Goal: Check status: Check status

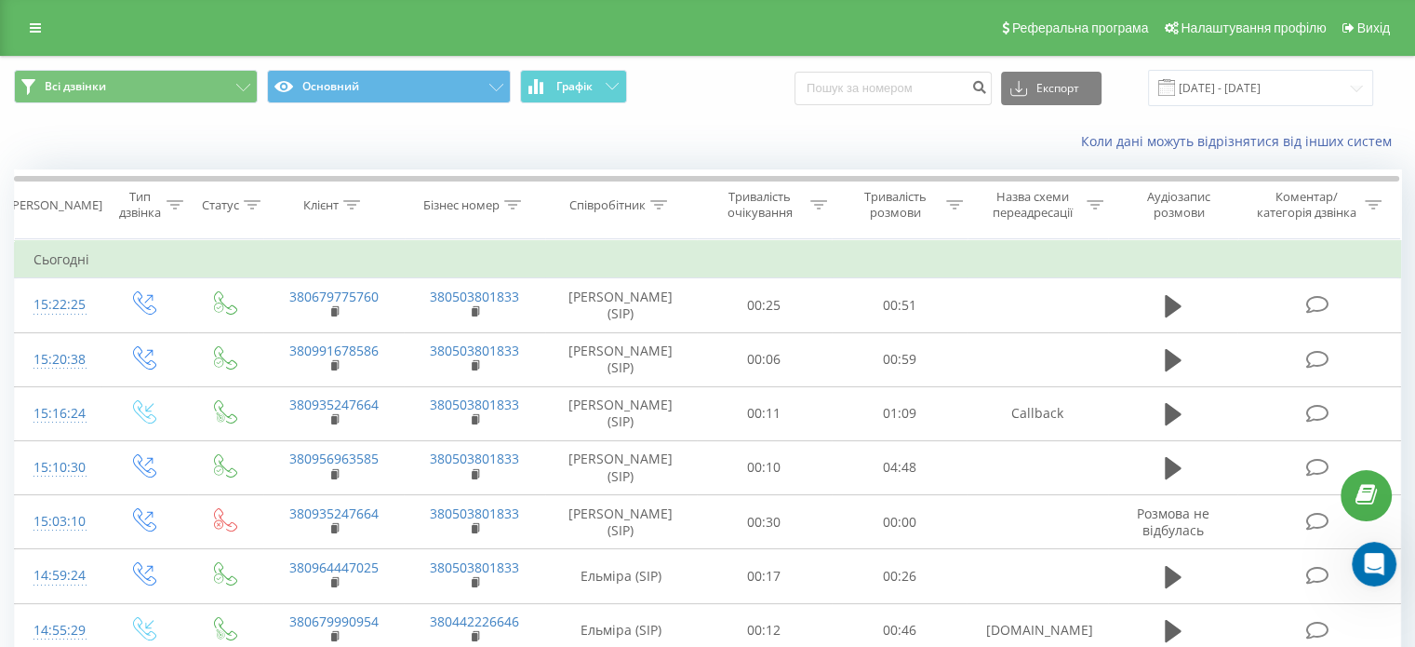
scroll to position [328, 0]
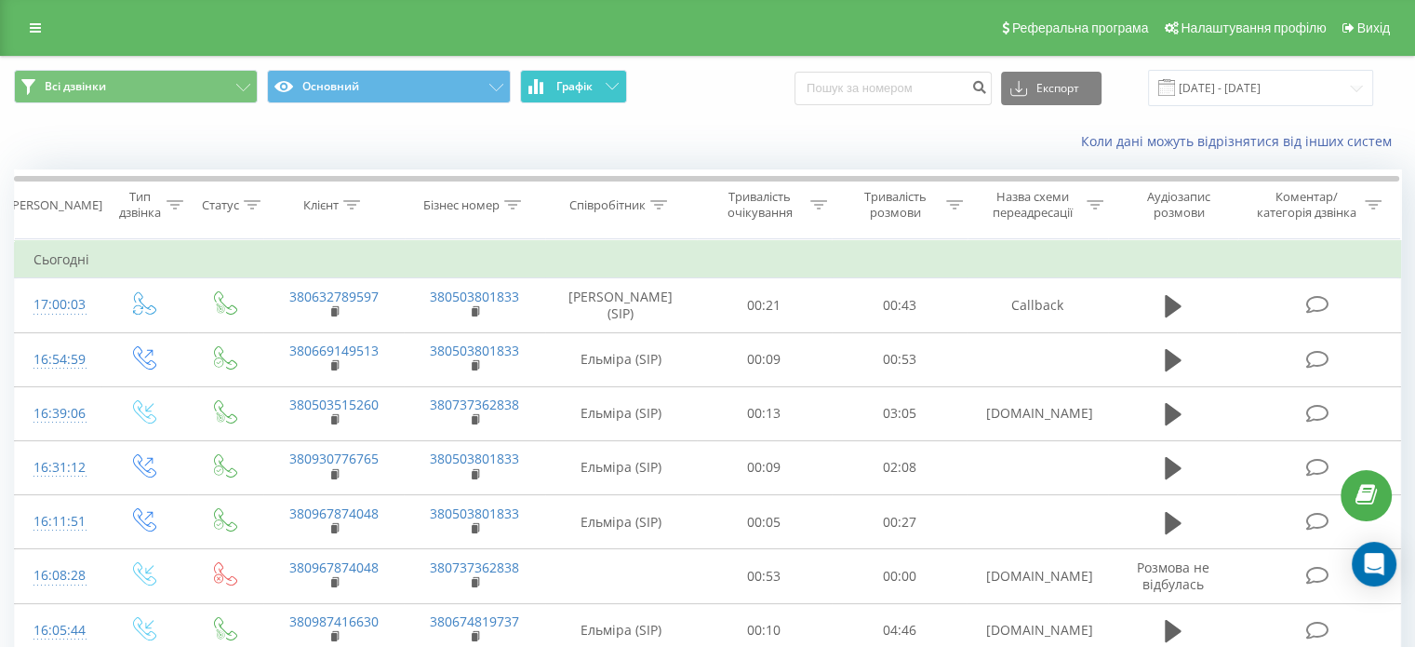
click at [577, 91] on span "Графік" at bounding box center [574, 86] width 36 height 13
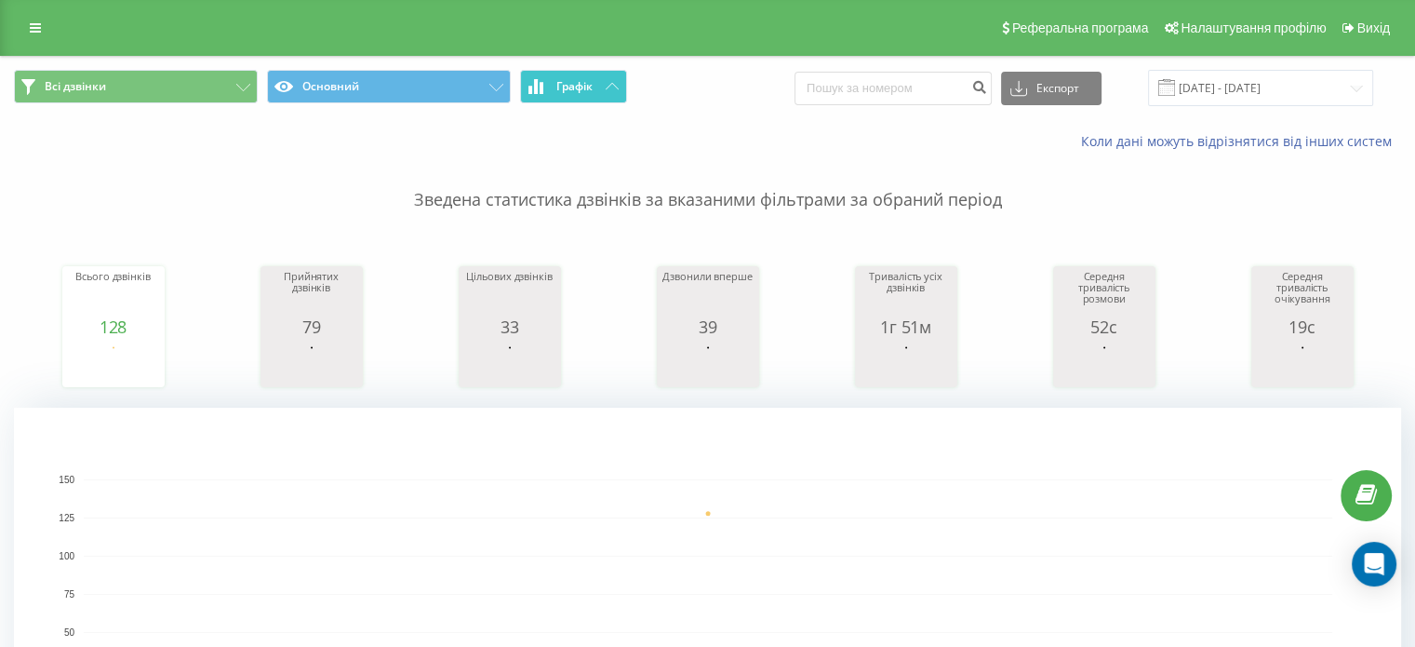
click at [599, 83] on button "Графік" at bounding box center [573, 86] width 107 height 33
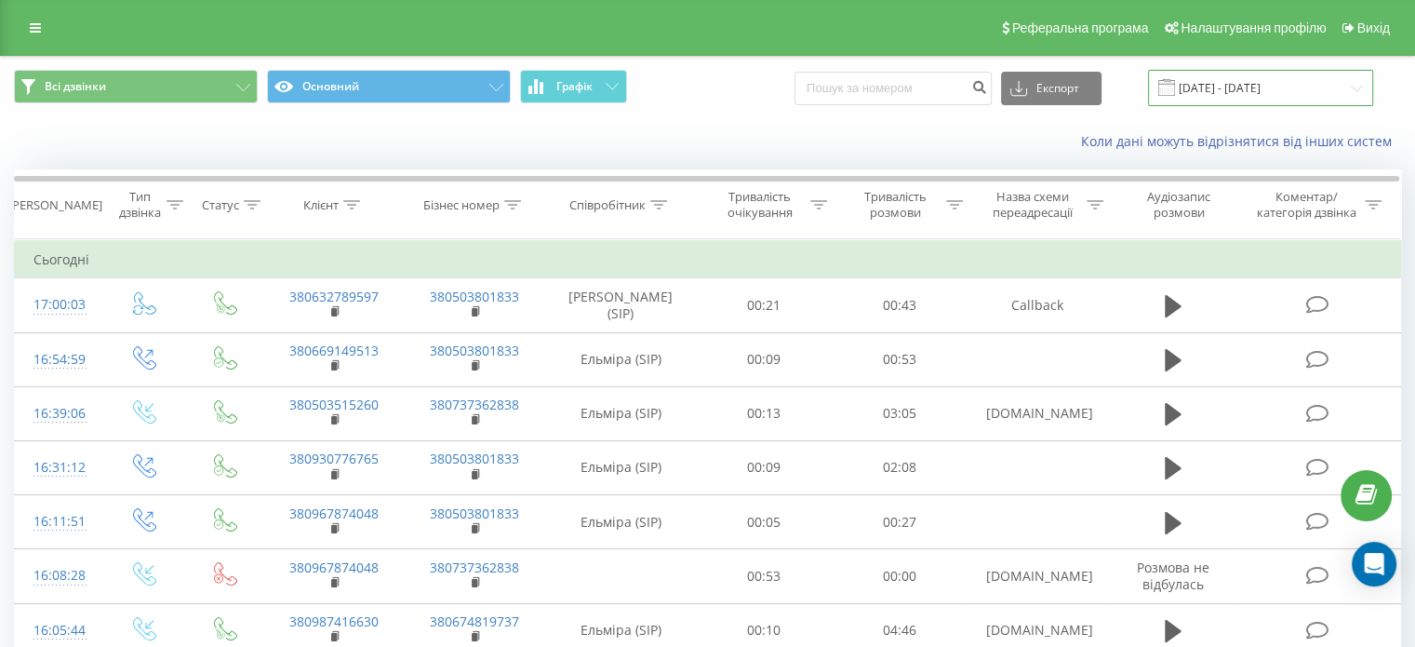
click at [1256, 87] on input "[DATE] - [DATE]" at bounding box center [1260, 88] width 225 height 36
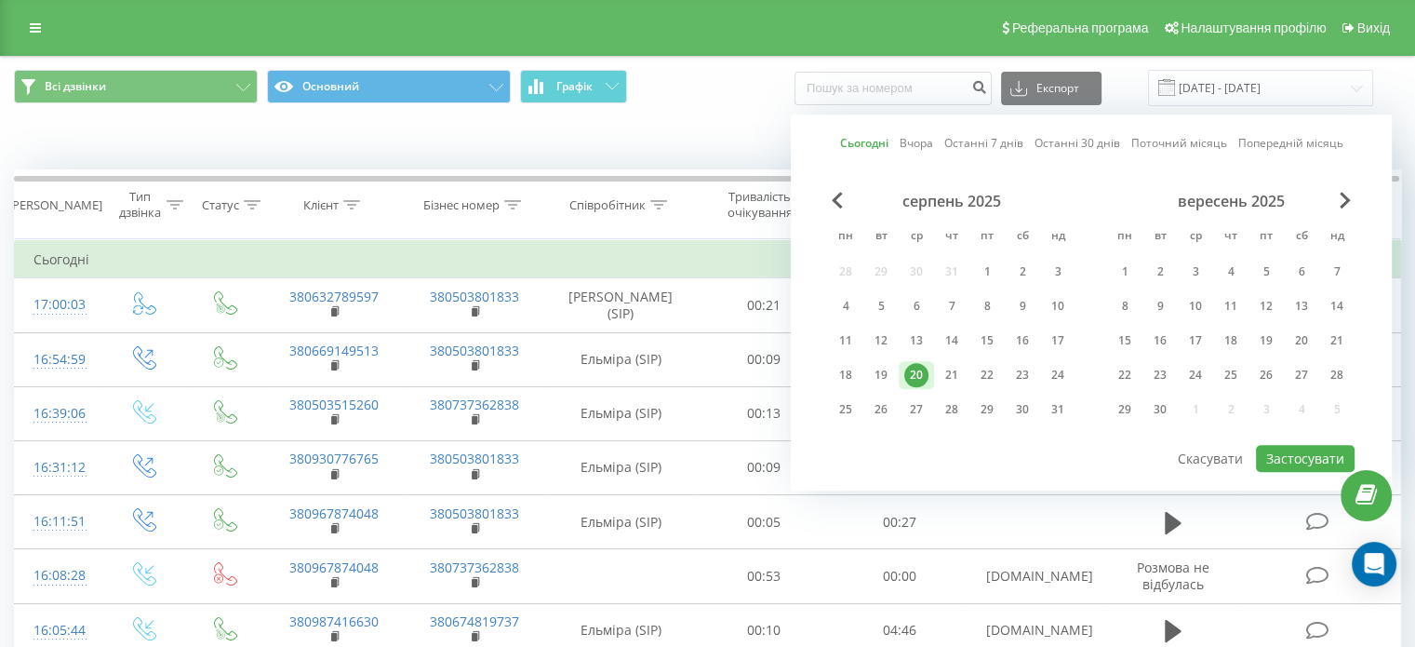
click at [1018, 140] on link "Останні 7 днів" at bounding box center [983, 144] width 79 height 18
click at [1254, 453] on div "Сьогодні Вчора Останні 7 днів Останні 30 днів Поточний місяць Попередній місяць…" at bounding box center [1091, 302] width 601 height 376
click at [1288, 448] on button "Застосувати" at bounding box center [1305, 458] width 99 height 27
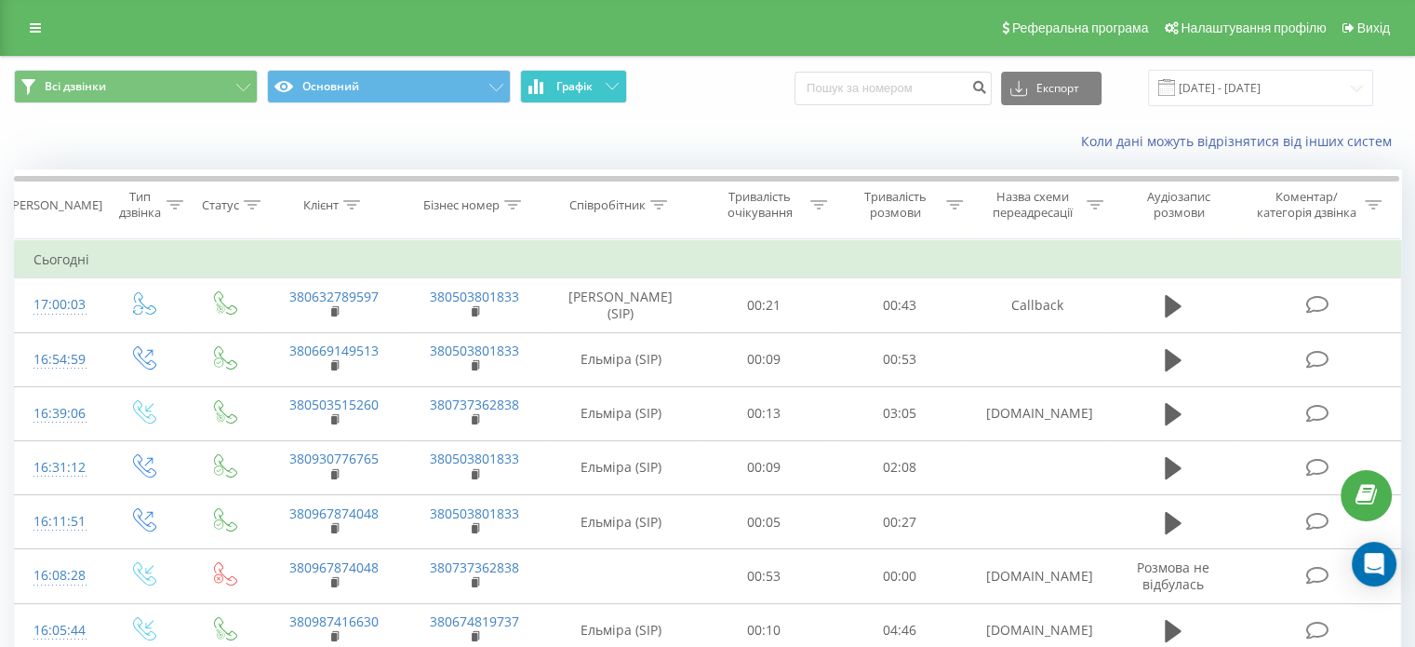
click at [595, 95] on button "Графік" at bounding box center [573, 86] width 107 height 33
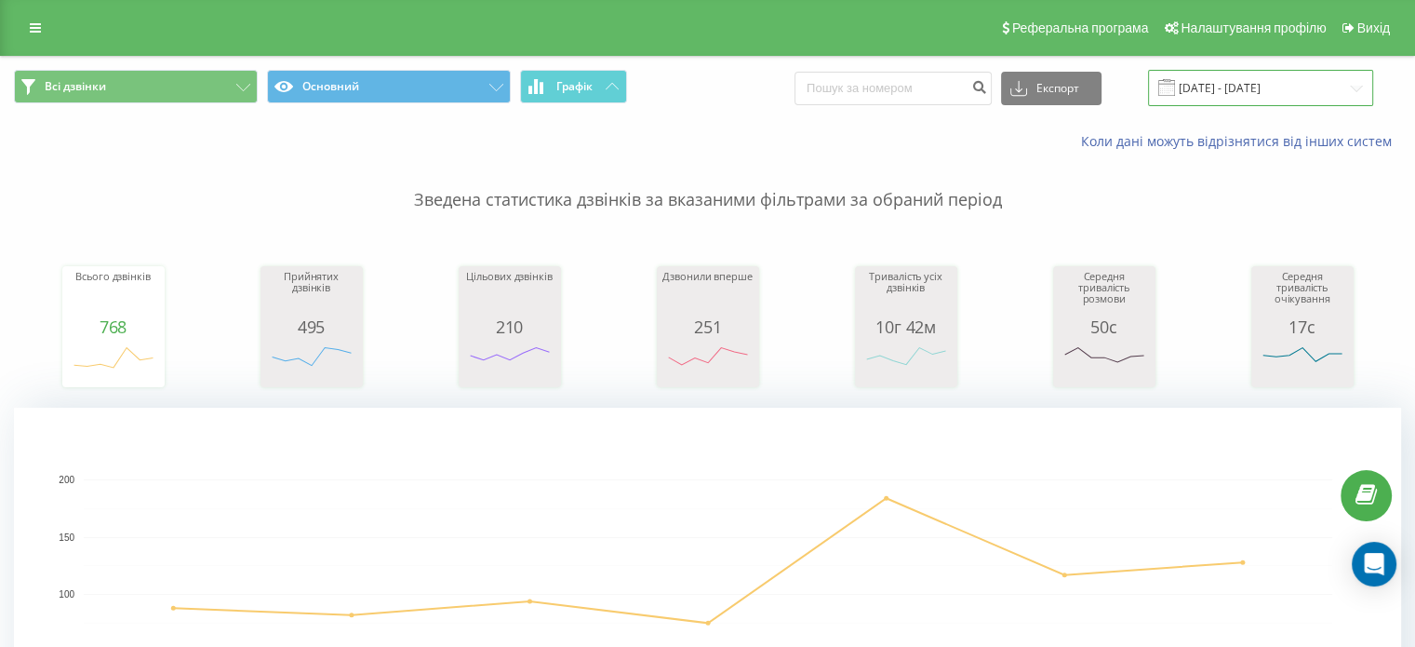
drag, startPoint x: 1218, startPoint y: 85, endPoint x: 1210, endPoint y: 92, distance: 10.5
click at [1218, 85] on input "14.08.2025 - 20.08.2025" at bounding box center [1260, 88] width 225 height 36
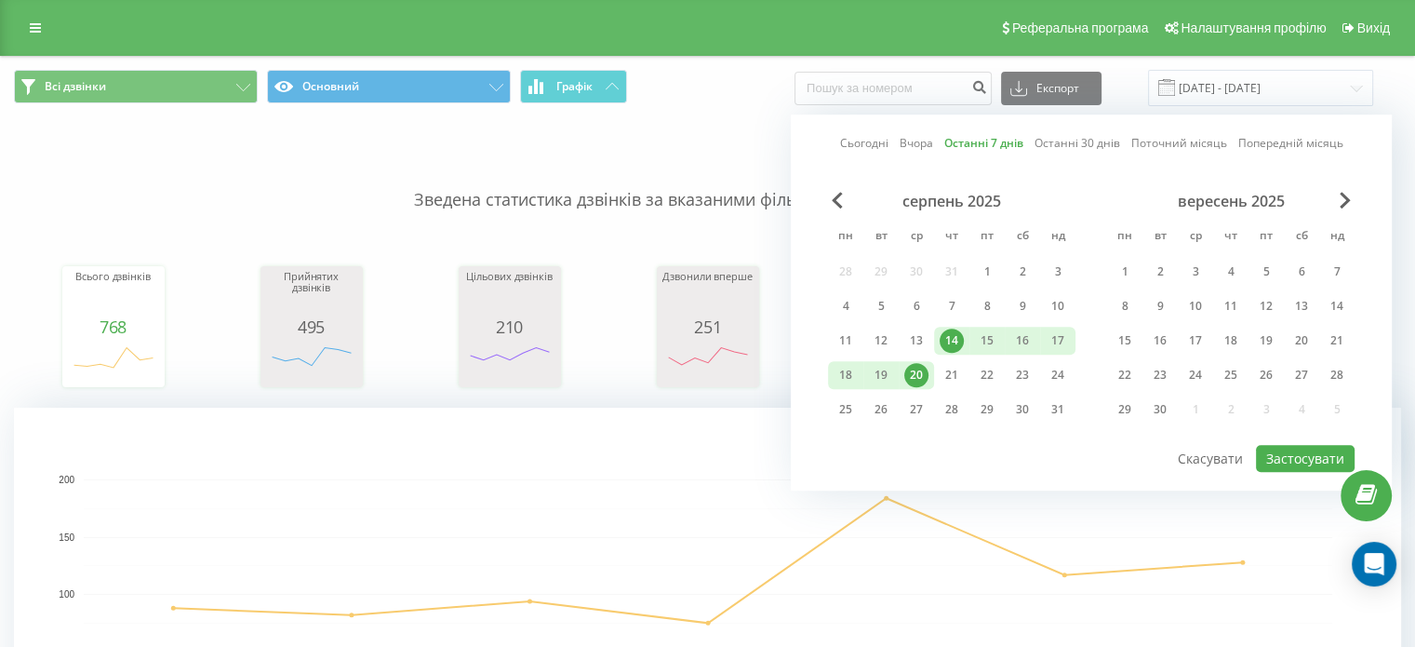
click at [867, 140] on link "Сьогодні" at bounding box center [864, 144] width 48 height 18
click at [1310, 445] on button "Застосувати" at bounding box center [1305, 458] width 99 height 27
type input "[DATE] - [DATE]"
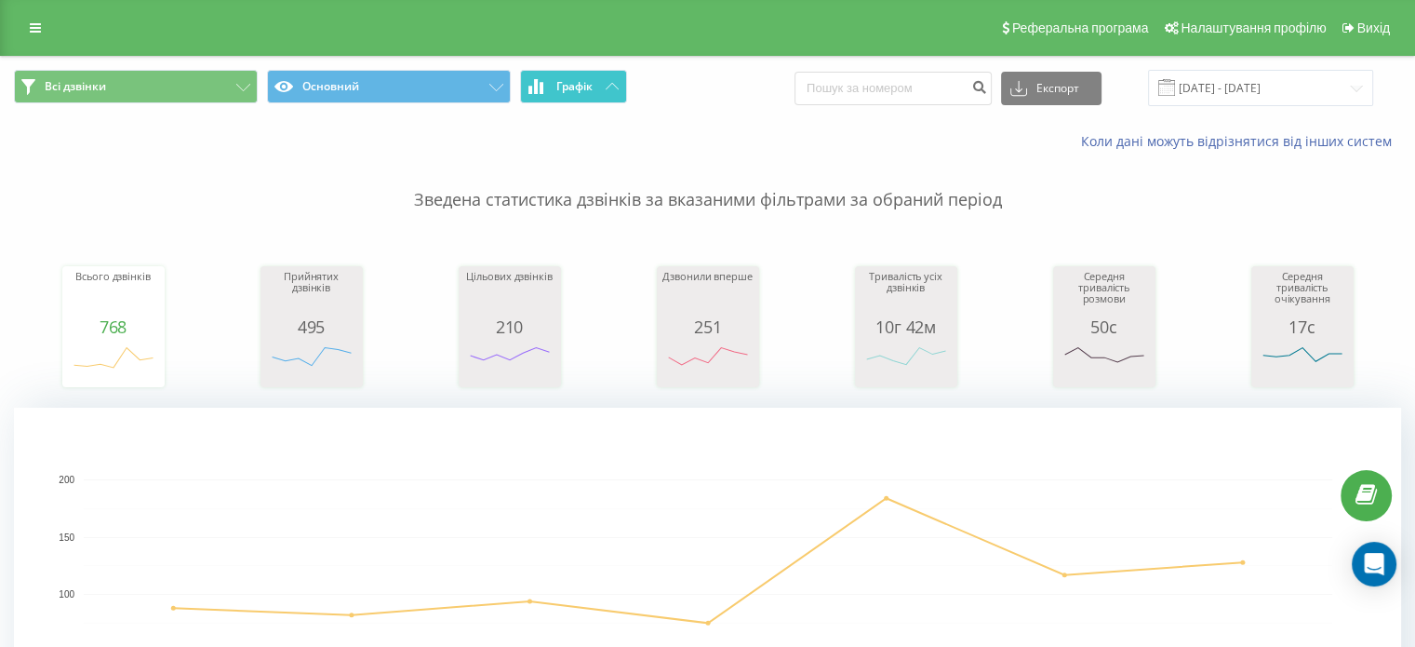
click at [626, 83] on button "Графік" at bounding box center [573, 86] width 107 height 33
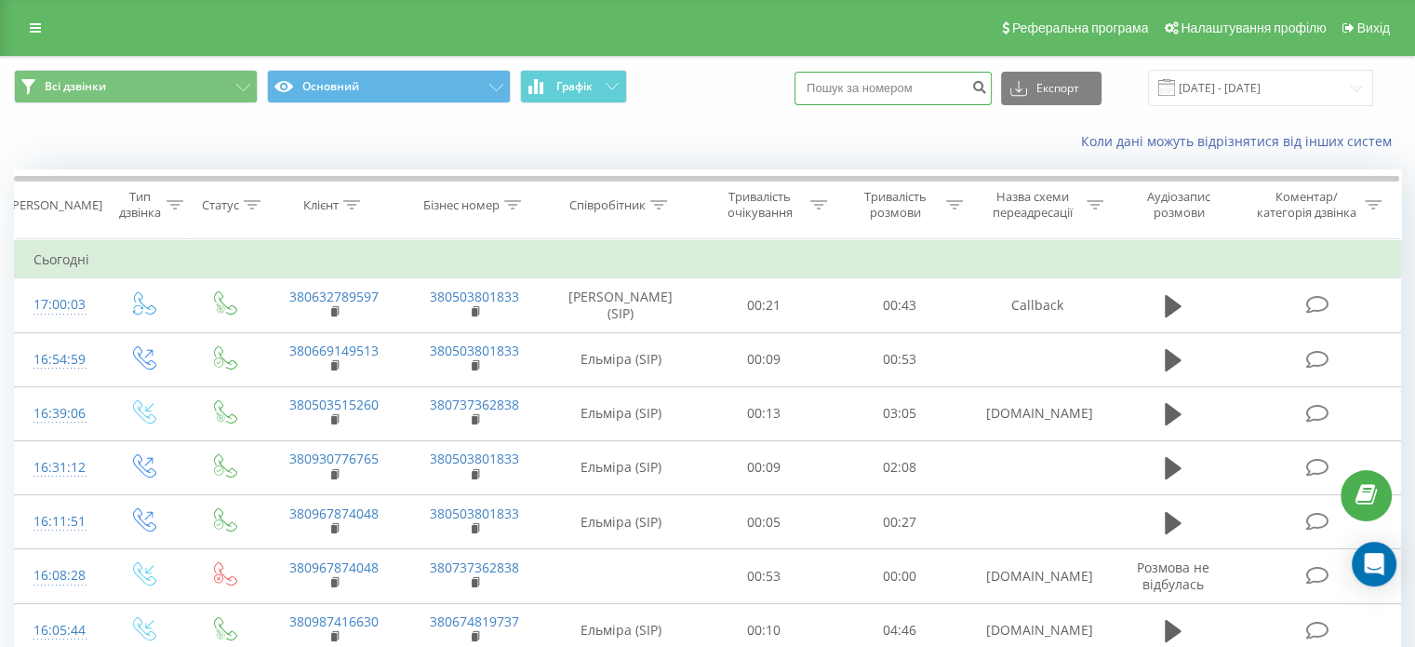
click at [874, 88] on input at bounding box center [892, 88] width 197 height 33
type input "0957148487"
click at [986, 88] on button "submit" at bounding box center [979, 88] width 25 height 33
